Goal: Task Accomplishment & Management: Manage account settings

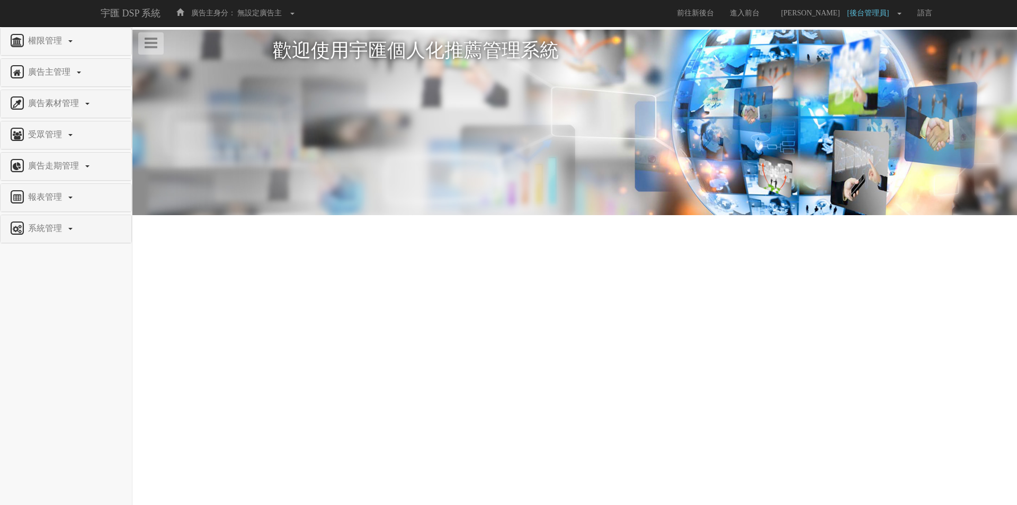
click at [59, 28] on div "權限管理" at bounding box center [66, 42] width 131 height 28
click at [52, 36] on span "權限管理" at bounding box center [46, 40] width 42 height 9
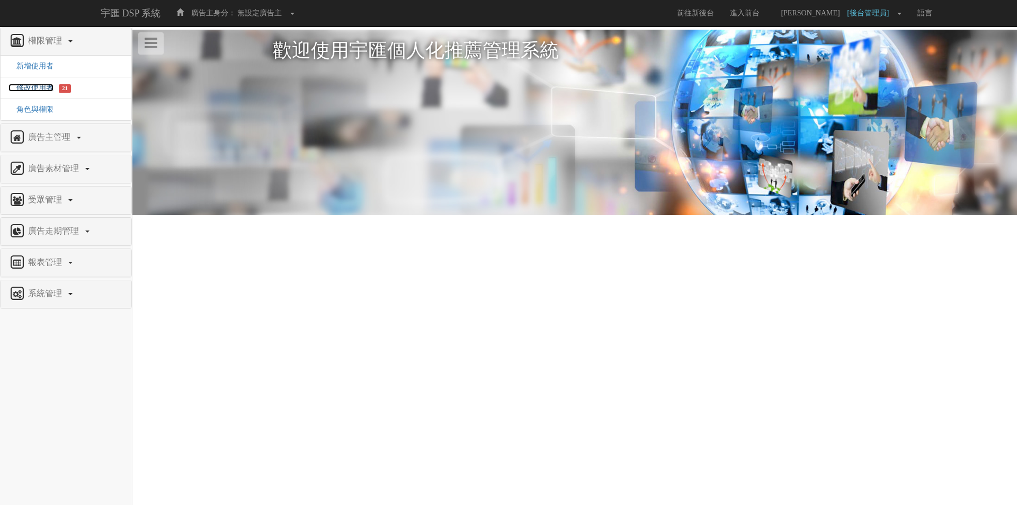
click at [42, 87] on span "修改使用者" at bounding box center [30, 88] width 45 height 8
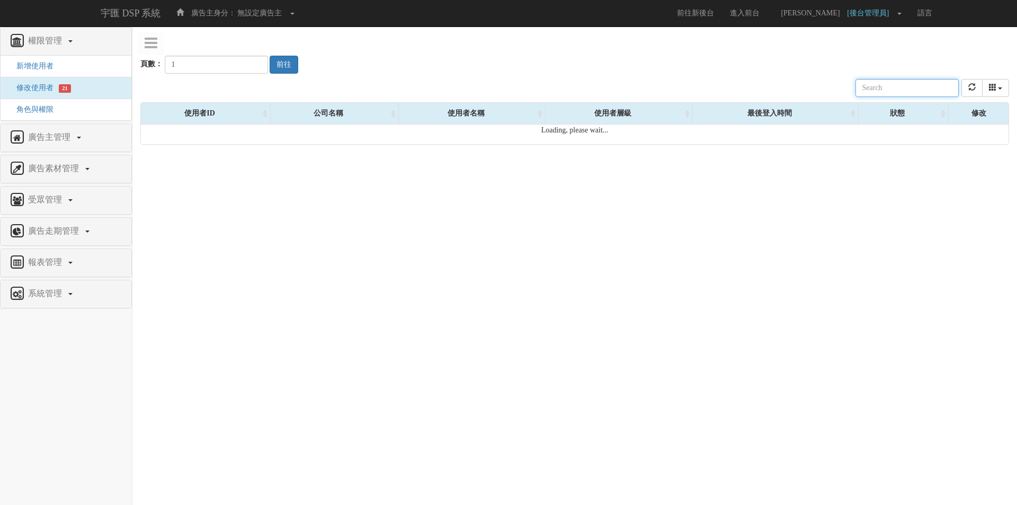
click at [912, 89] on input "text" at bounding box center [907, 88] width 103 height 18
paste input "[EMAIL_ADDRESS][DOMAIN_NAME]"
type input "[EMAIL_ADDRESS][DOMAIN_NAME]"
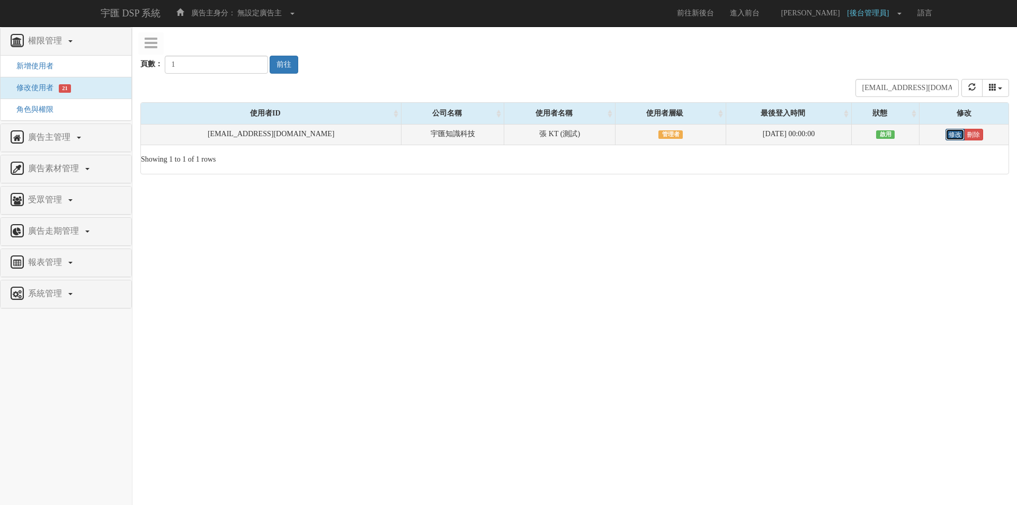
click at [949, 137] on link "修改" at bounding box center [955, 135] width 19 height 12
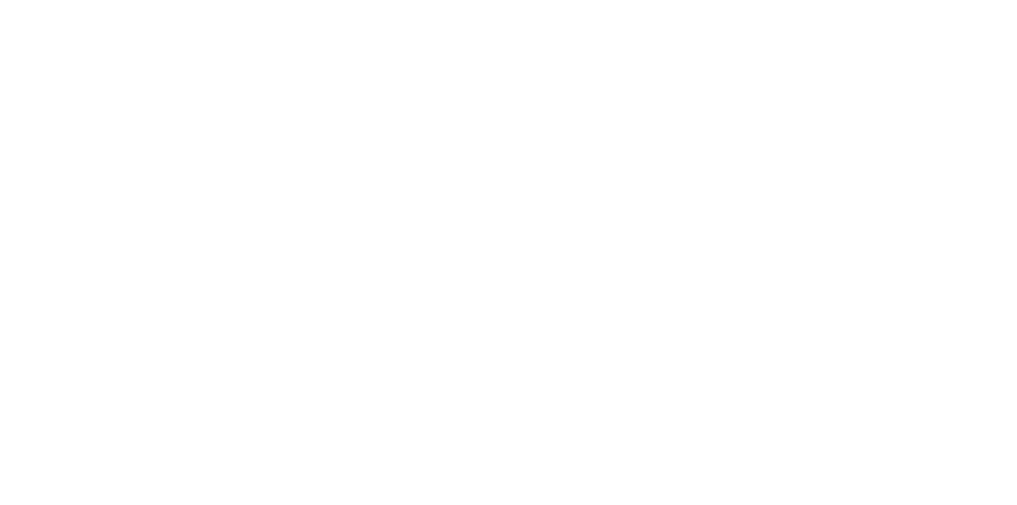
select select "Manager"
select select "69"
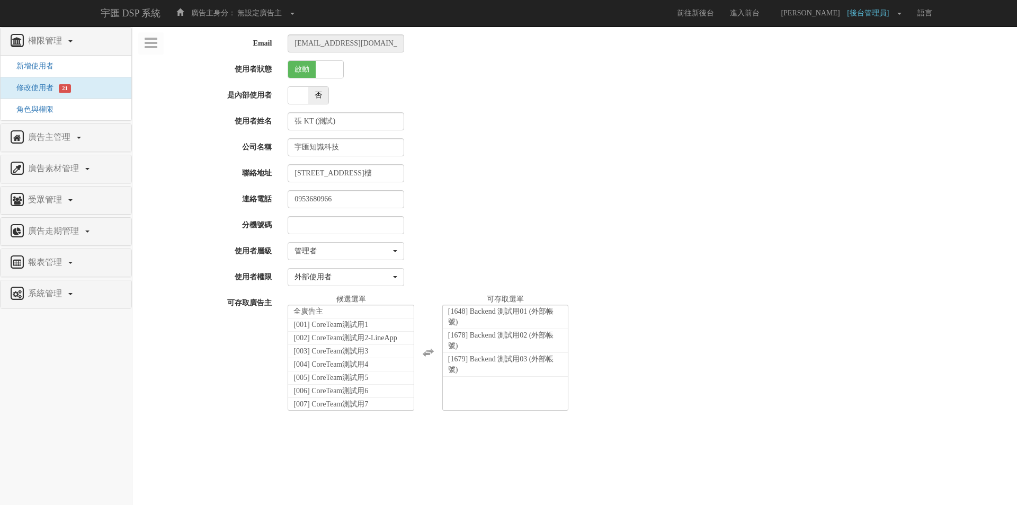
scroll to position [17387, 0]
click at [353, 430] on link "取消" at bounding box center [347, 428] width 29 height 18
